Goal: Task Accomplishment & Management: Manage account settings

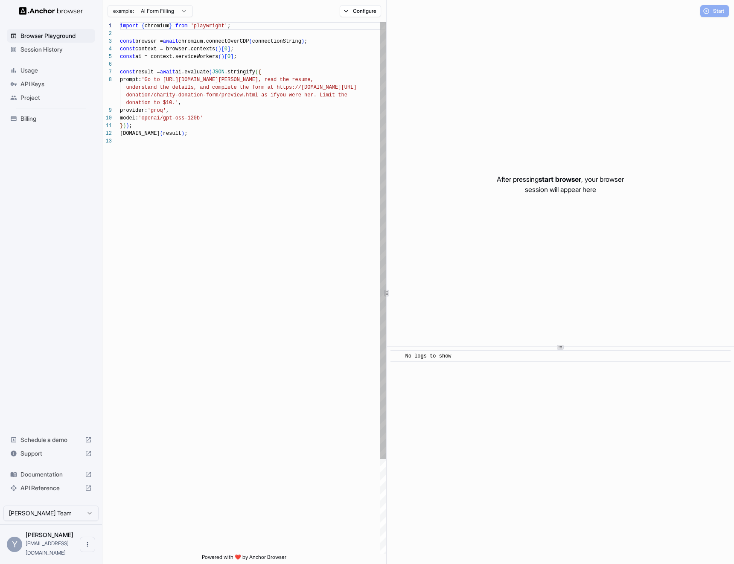
scroll to position [54, 0]
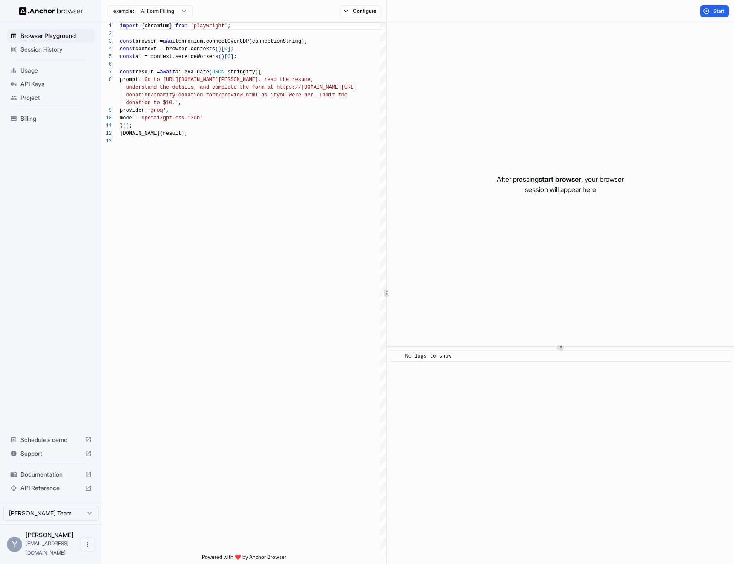
click at [43, 117] on span "Billing" at bounding box center [55, 118] width 71 height 9
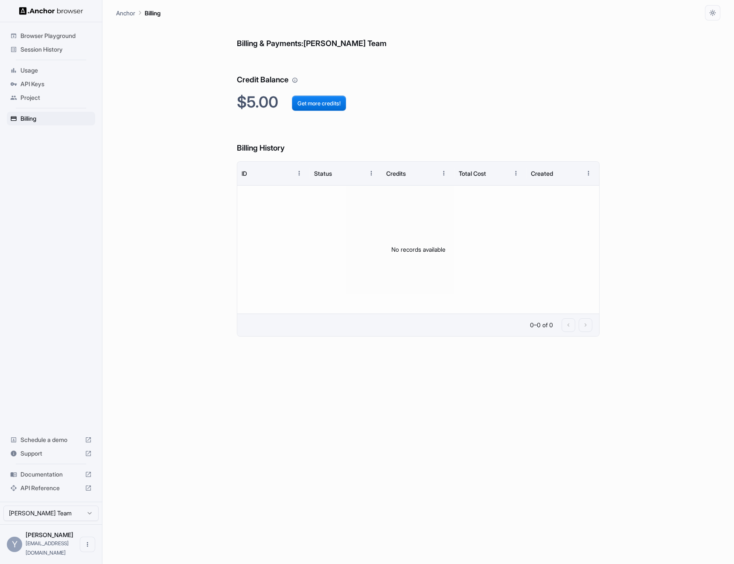
click at [53, 86] on span "API Keys" at bounding box center [55, 84] width 71 height 9
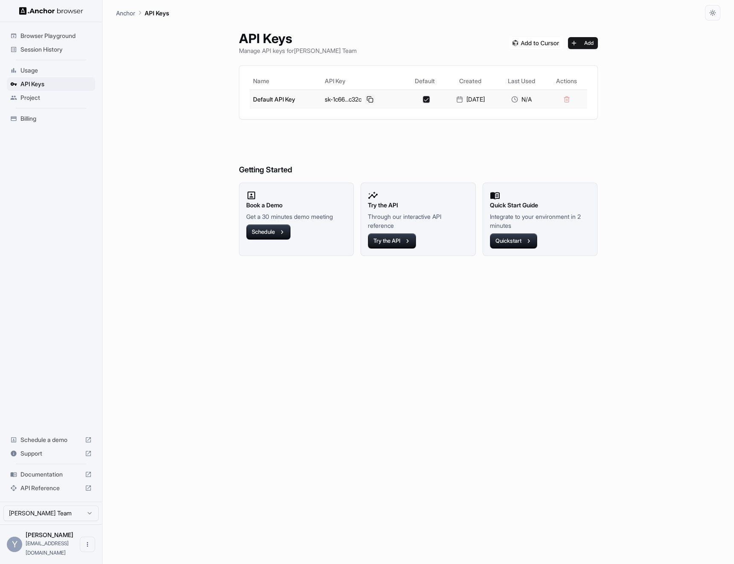
click at [365, 99] on button at bounding box center [370, 99] width 10 height 10
